Goal: Task Accomplishment & Management: Complete application form

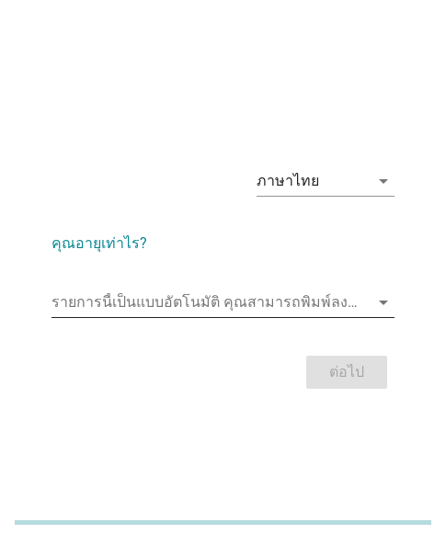
click at [167, 297] on input "รายการนี้เป็นแบบอัตโนมัติ คุณสามารถพิมพ์ลงในรายการนี้" at bounding box center [209, 302] width 317 height 29
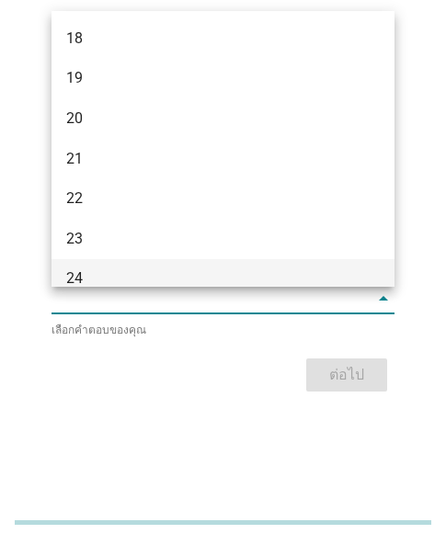
click at [68, 271] on div "24" at bounding box center [210, 278] width 288 height 22
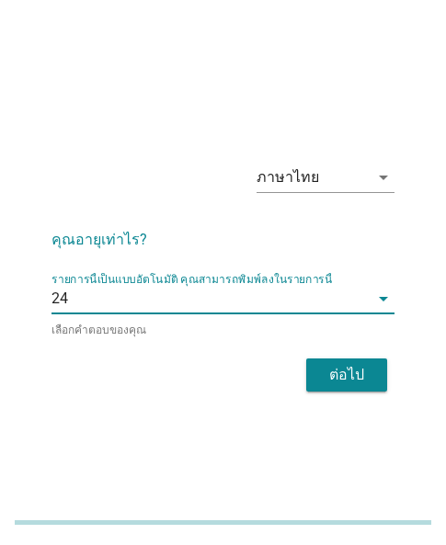
click at [309, 356] on div "ต่อไป" at bounding box center [222, 375] width 343 height 44
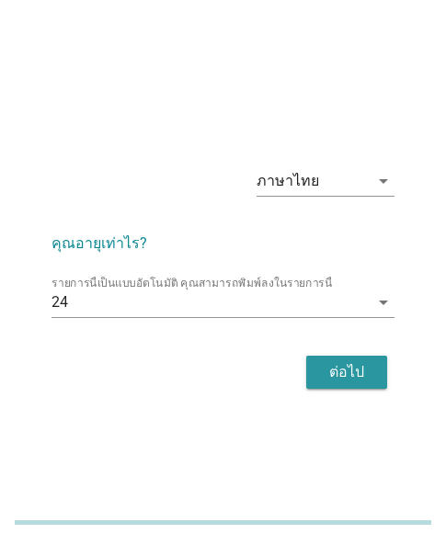
drag, startPoint x: 344, startPoint y: 376, endPoint x: 369, endPoint y: 368, distance: 27.0
click at [346, 374] on div "ต่อไป" at bounding box center [346, 372] width 51 height 22
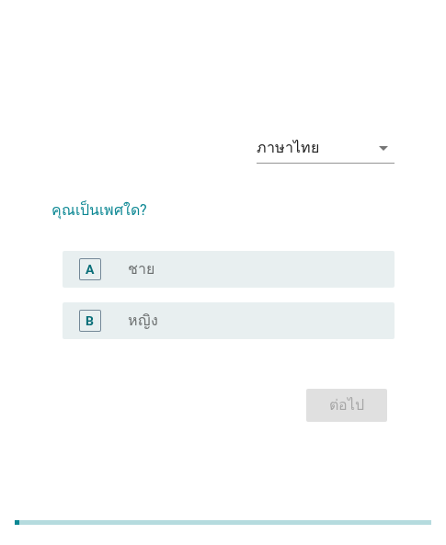
drag, startPoint x: 215, startPoint y: 321, endPoint x: 304, endPoint y: 376, distance: 104.8
click at [216, 322] on div "radio_button_unchecked หญิง" at bounding box center [246, 320] width 237 height 18
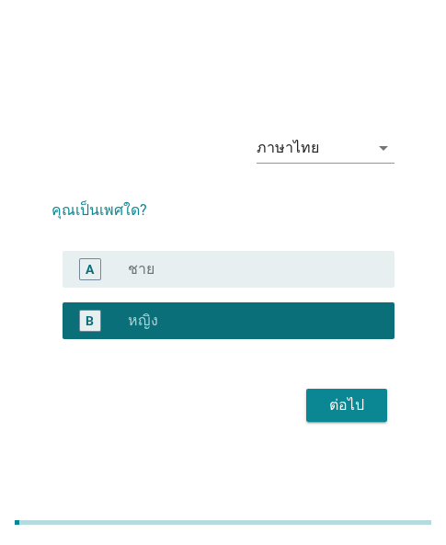
drag, startPoint x: 372, startPoint y: 426, endPoint x: 7, endPoint y: 328, distance: 377.8
click at [360, 424] on div "ต่อไป" at bounding box center [222, 405] width 343 height 44
drag, startPoint x: 322, startPoint y: 416, endPoint x: 96, endPoint y: 484, distance: 236.0
click at [318, 419] on button "ต่อไป" at bounding box center [346, 405] width 81 height 33
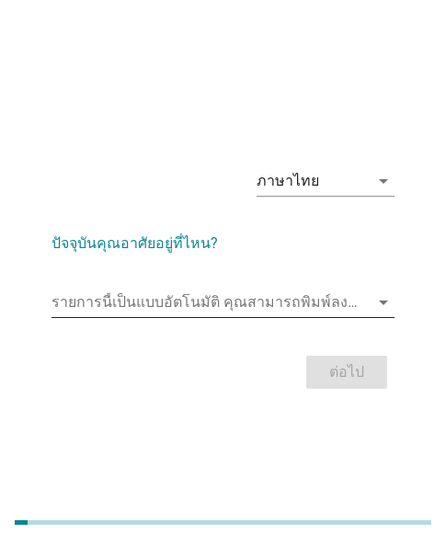
click at [101, 292] on input "รายการนี้เป็นแบบอัตโนมัติ คุณสามารถพิมพ์ลงในรายการนี้" at bounding box center [209, 302] width 317 height 29
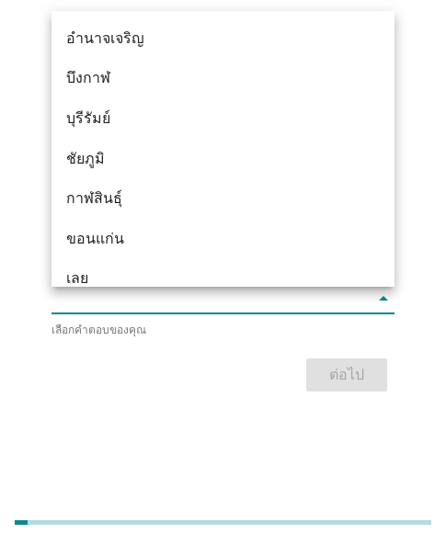
click at [107, 230] on div "ขอนแก่น" at bounding box center [210, 239] width 288 height 22
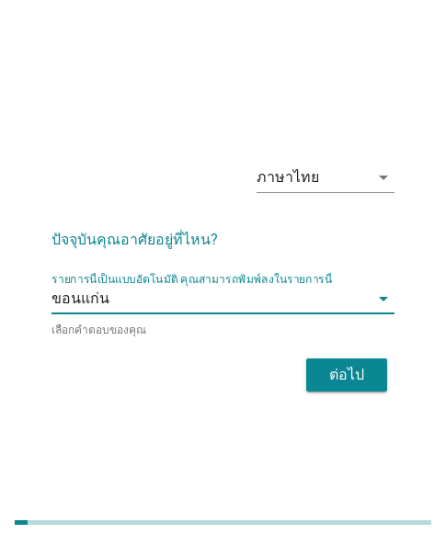
click at [287, 379] on div "ต่อไป" at bounding box center [222, 375] width 343 height 44
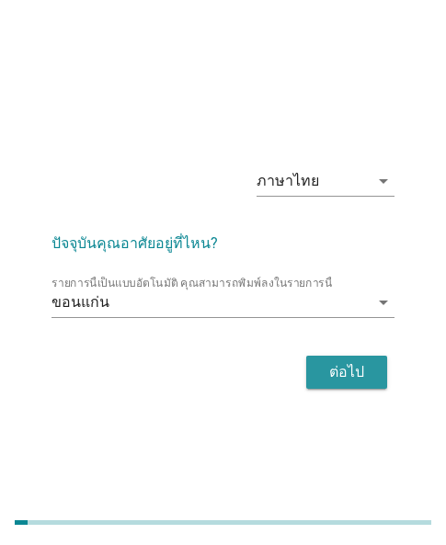
drag, startPoint x: 337, startPoint y: 371, endPoint x: 129, endPoint y: 429, distance: 216.4
click at [334, 372] on div "ต่อไป" at bounding box center [346, 372] width 51 height 22
